Goal: Task Accomplishment & Management: Use online tool/utility

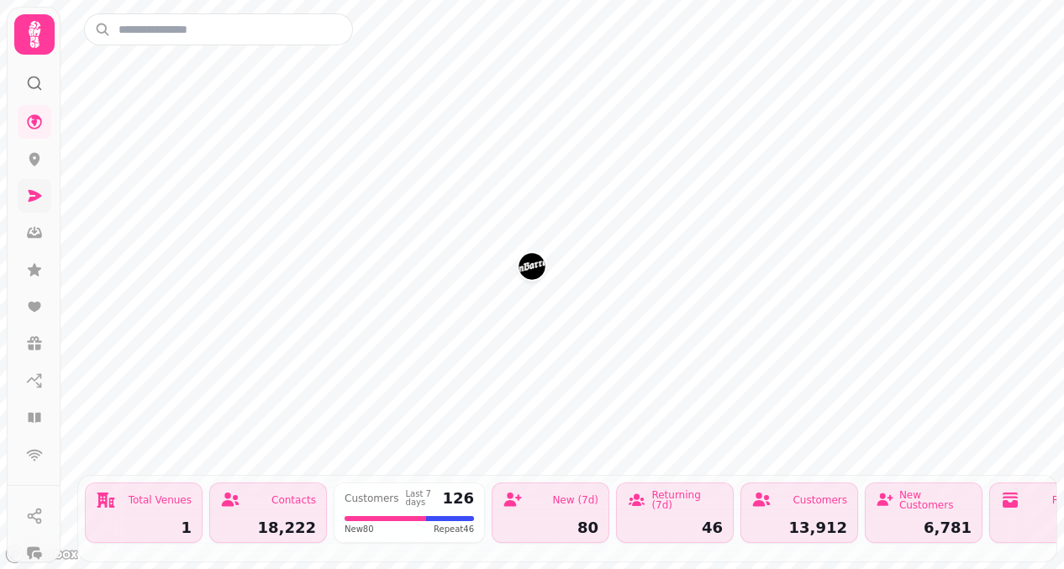
click at [31, 205] on link at bounding box center [35, 196] width 34 height 34
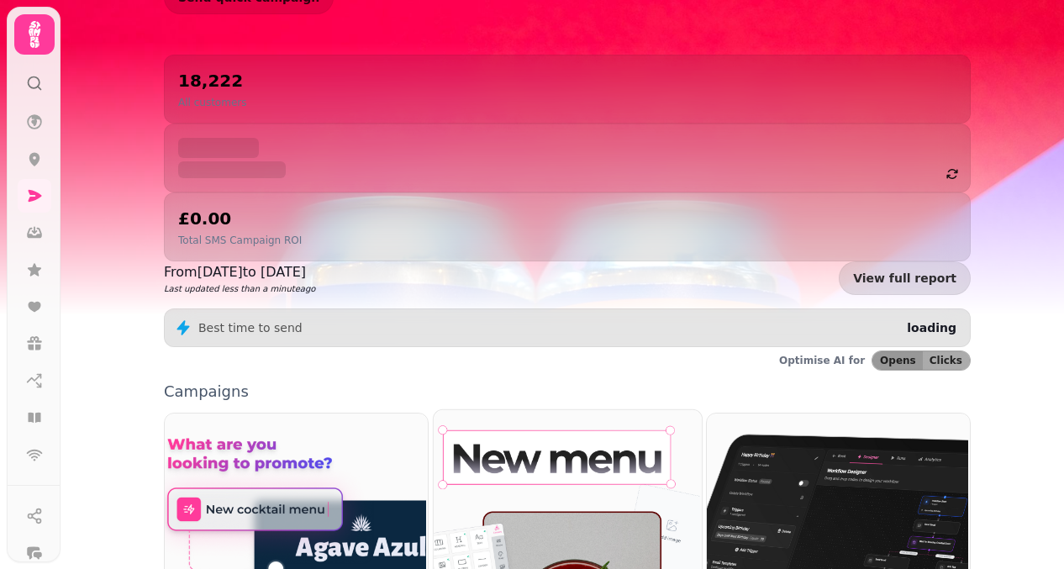
scroll to position [173, 0]
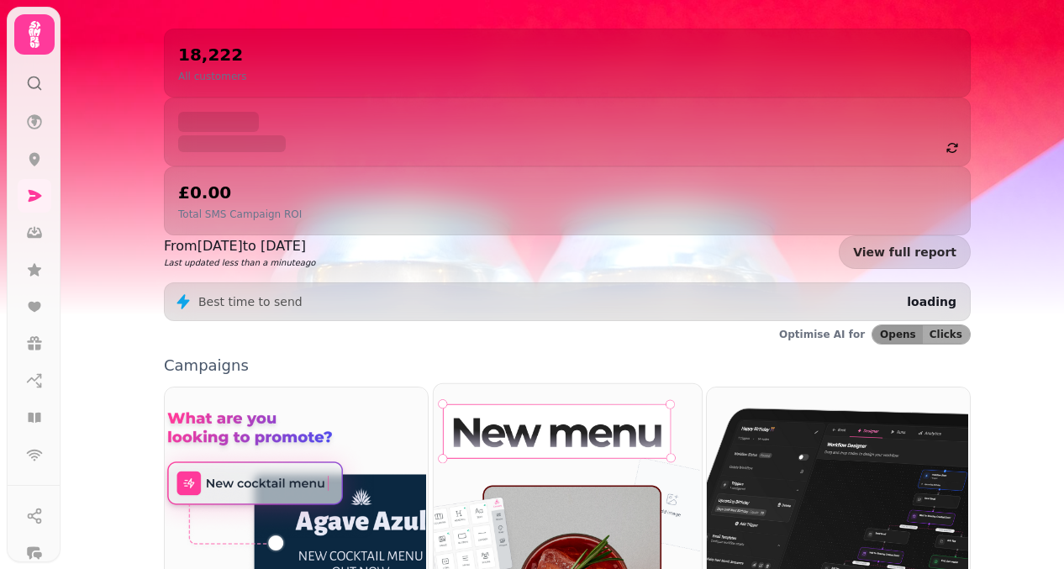
click at [545, 383] on img at bounding box center [565, 536] width 268 height 306
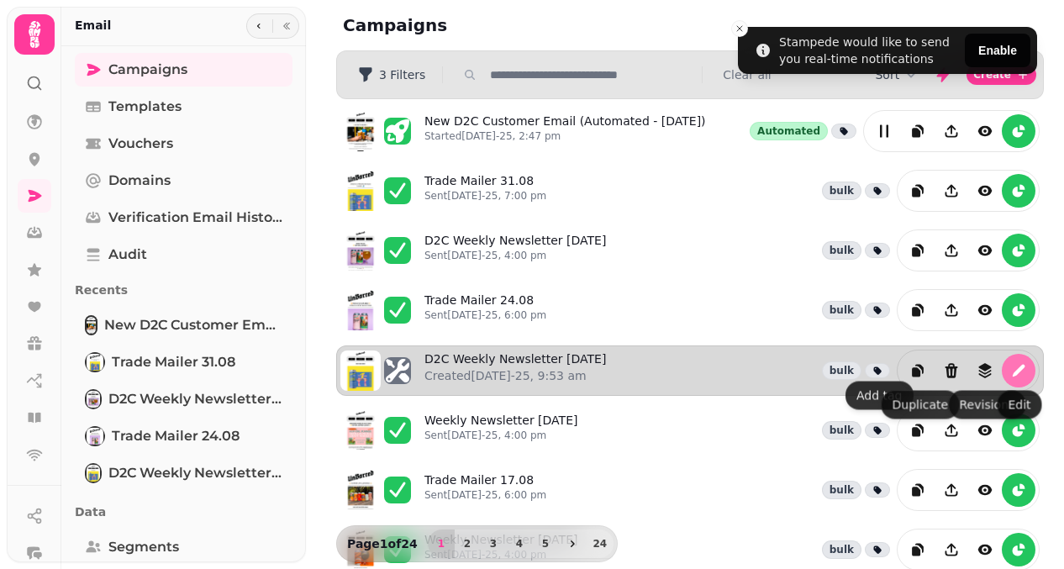
click at [1025, 366] on icon "edit" at bounding box center [1019, 370] width 13 height 13
